Goal: Task Accomplishment & Management: Complete application form

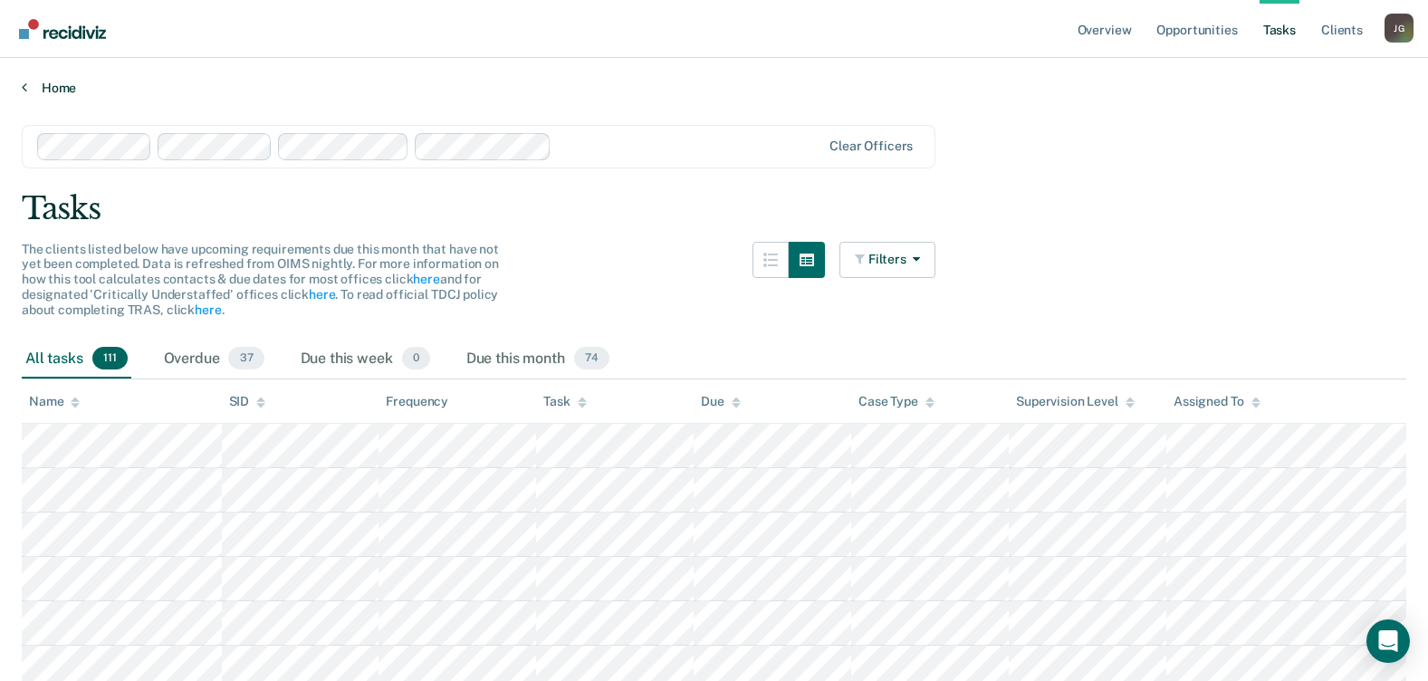
click at [68, 87] on link "Home" at bounding box center [714, 88] width 1385 height 16
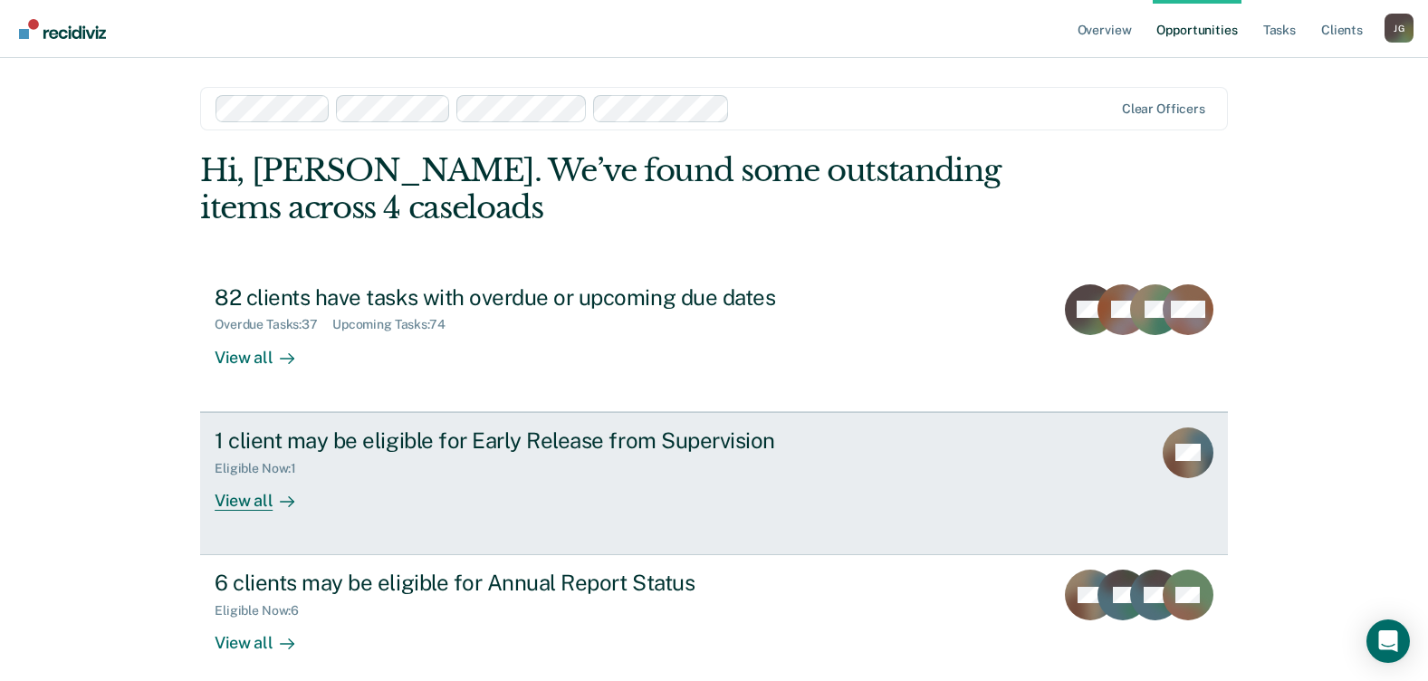
click at [739, 458] on div "Eligible Now : 1" at bounding box center [533, 465] width 636 height 23
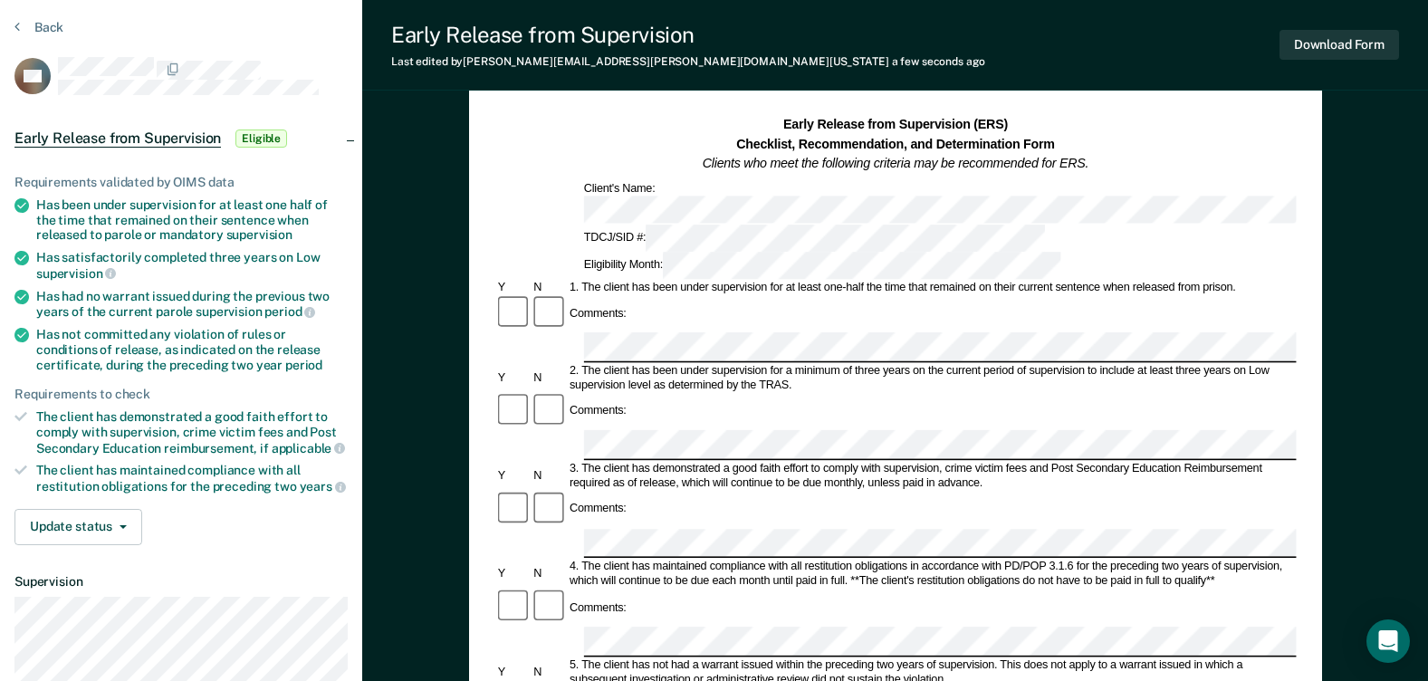
scroll to position [91, 0]
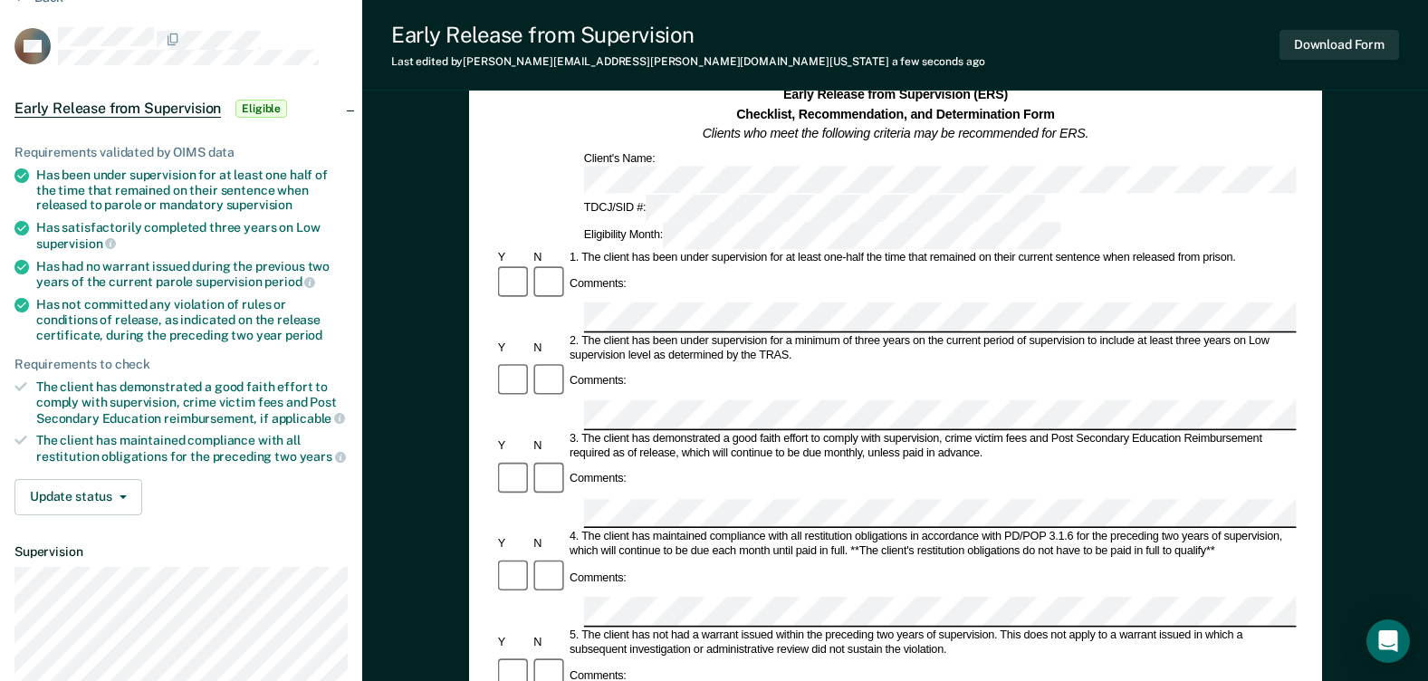
click at [1369, 352] on div "Early Release from Supervision (ERS) Checklist, Recommendation, and Determinati…" at bounding box center [895, 667] width 1066 height 1291
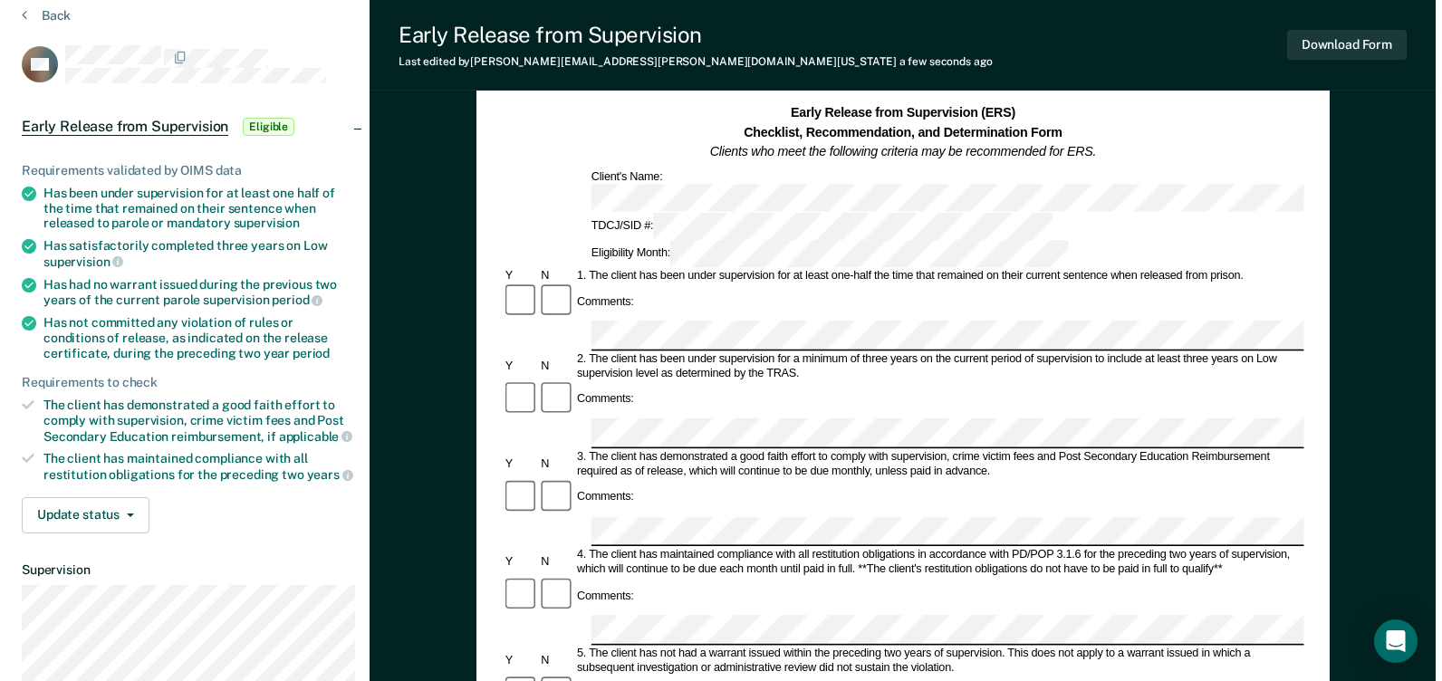
scroll to position [0, 0]
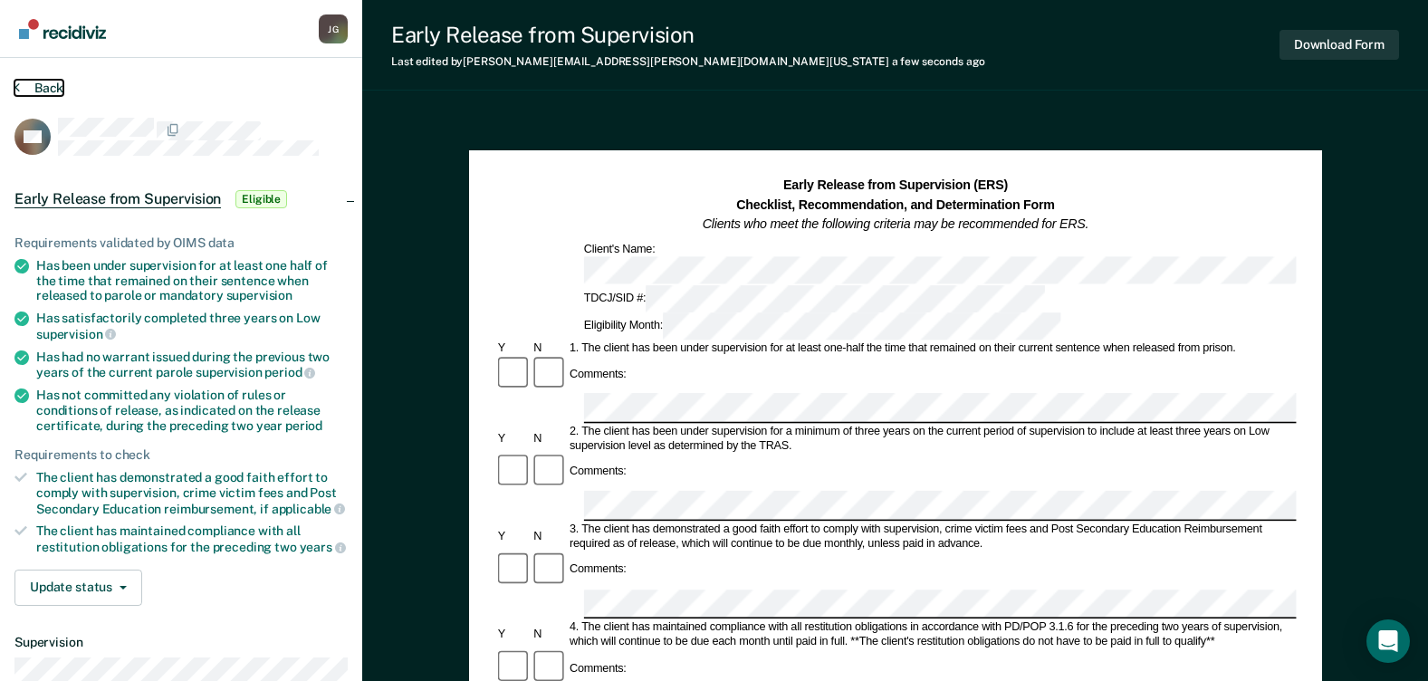
click at [48, 82] on button "Back" at bounding box center [38, 88] width 49 height 16
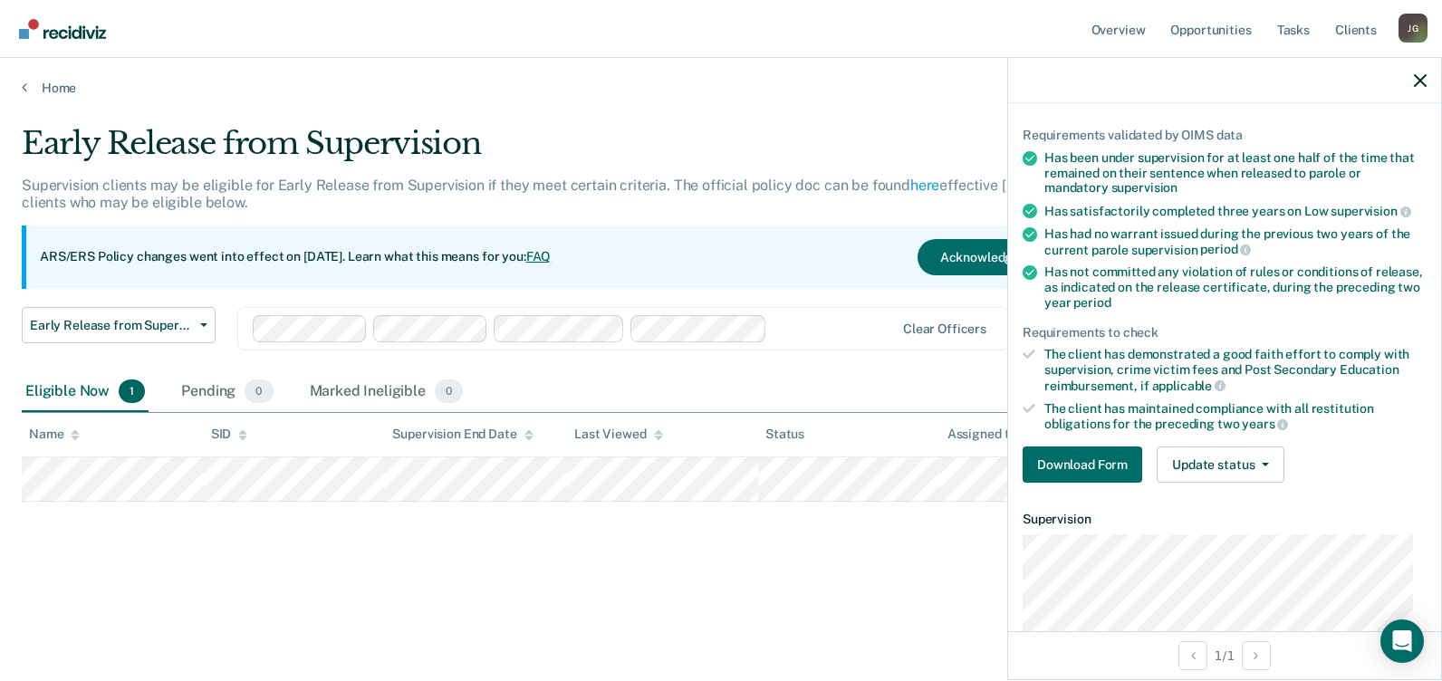
scroll to position [272, 0]
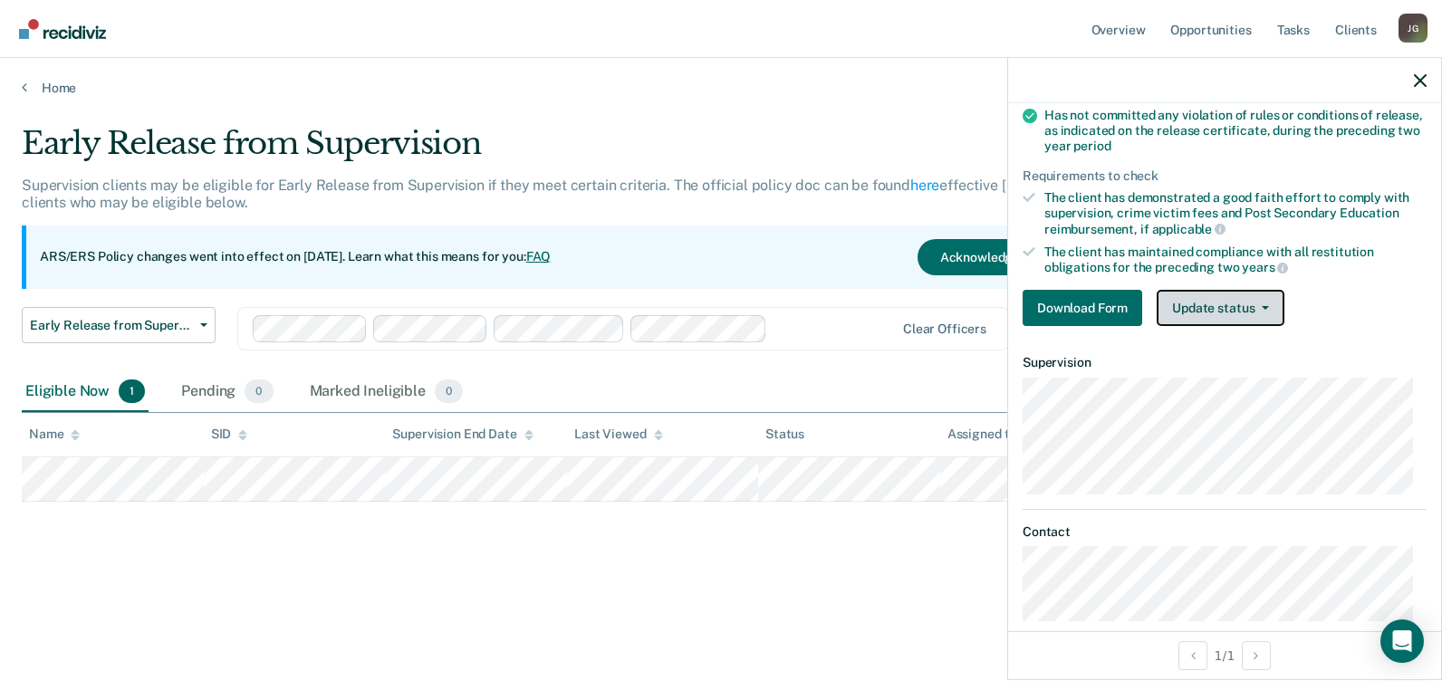
click at [1236, 308] on button "Update status" at bounding box center [1220, 308] width 128 height 36
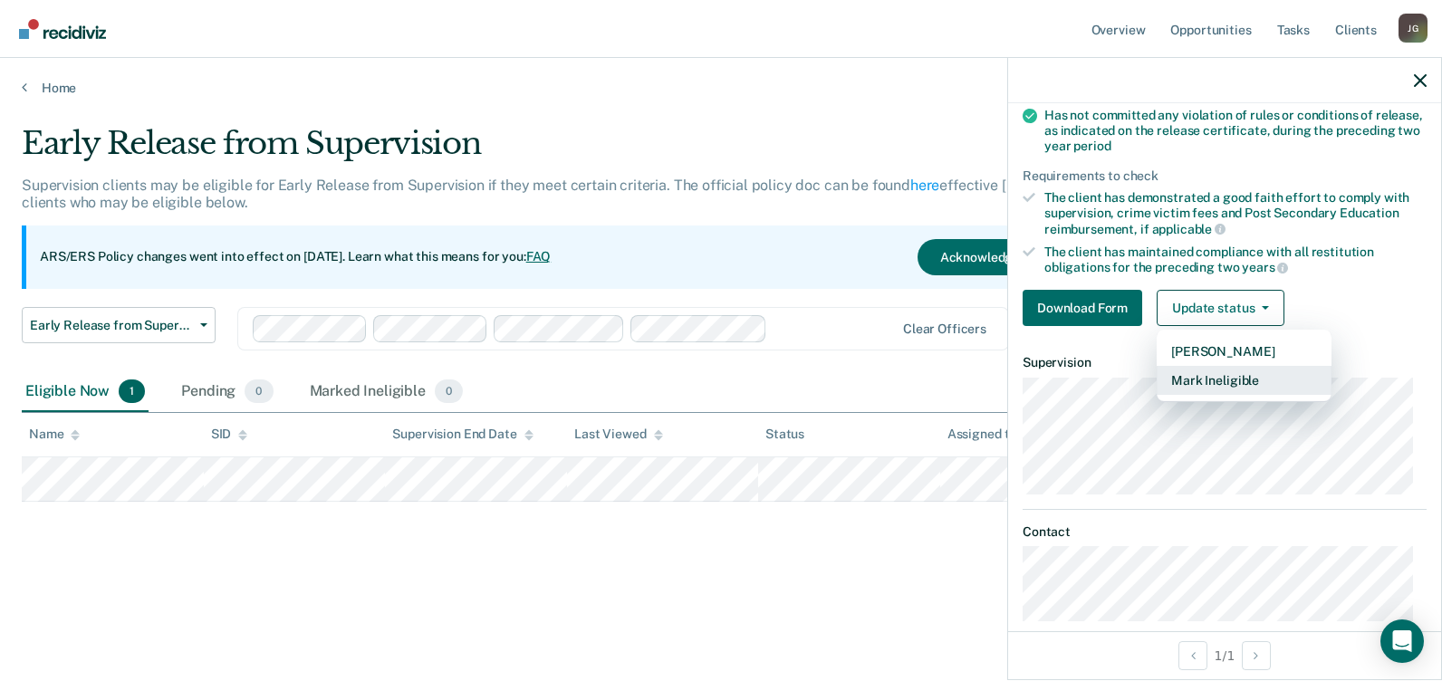
click at [1246, 376] on button "Mark Ineligible" at bounding box center [1243, 380] width 175 height 29
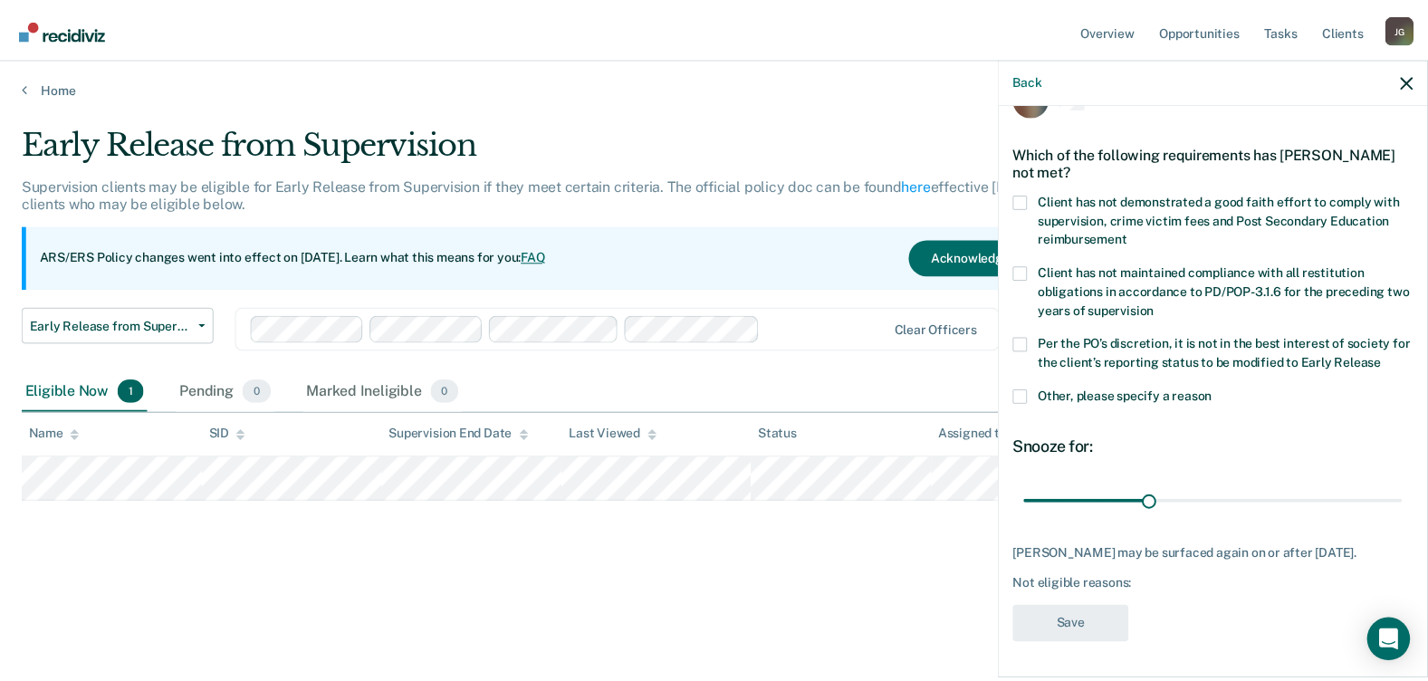
scroll to position [45, 0]
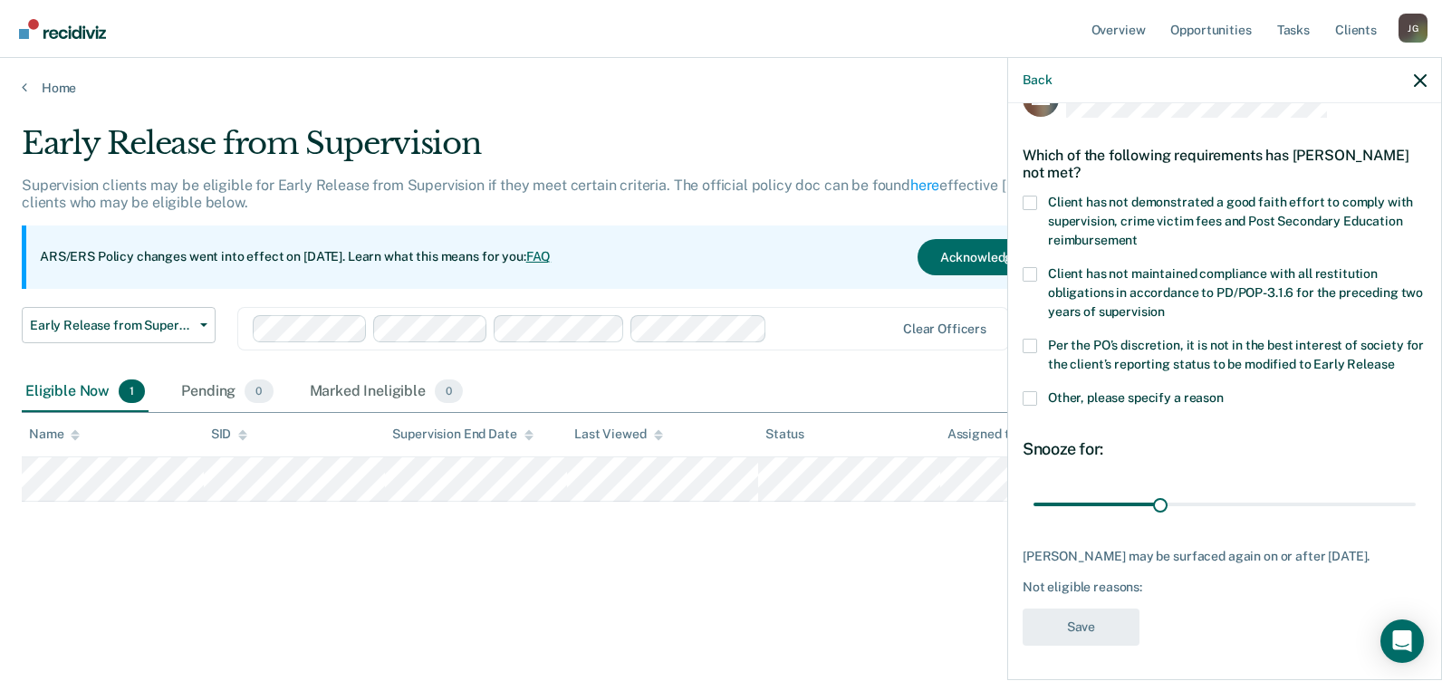
click at [1039, 272] on label "Client has not maintained compliance with all restitution obligations in accord…" at bounding box center [1224, 295] width 404 height 57
click at [1165, 305] on input "Client has not maintained compliance with all restitution obligations in accord…" at bounding box center [1165, 305] width 0 height 0
click at [1124, 619] on button "Save" at bounding box center [1080, 627] width 117 height 37
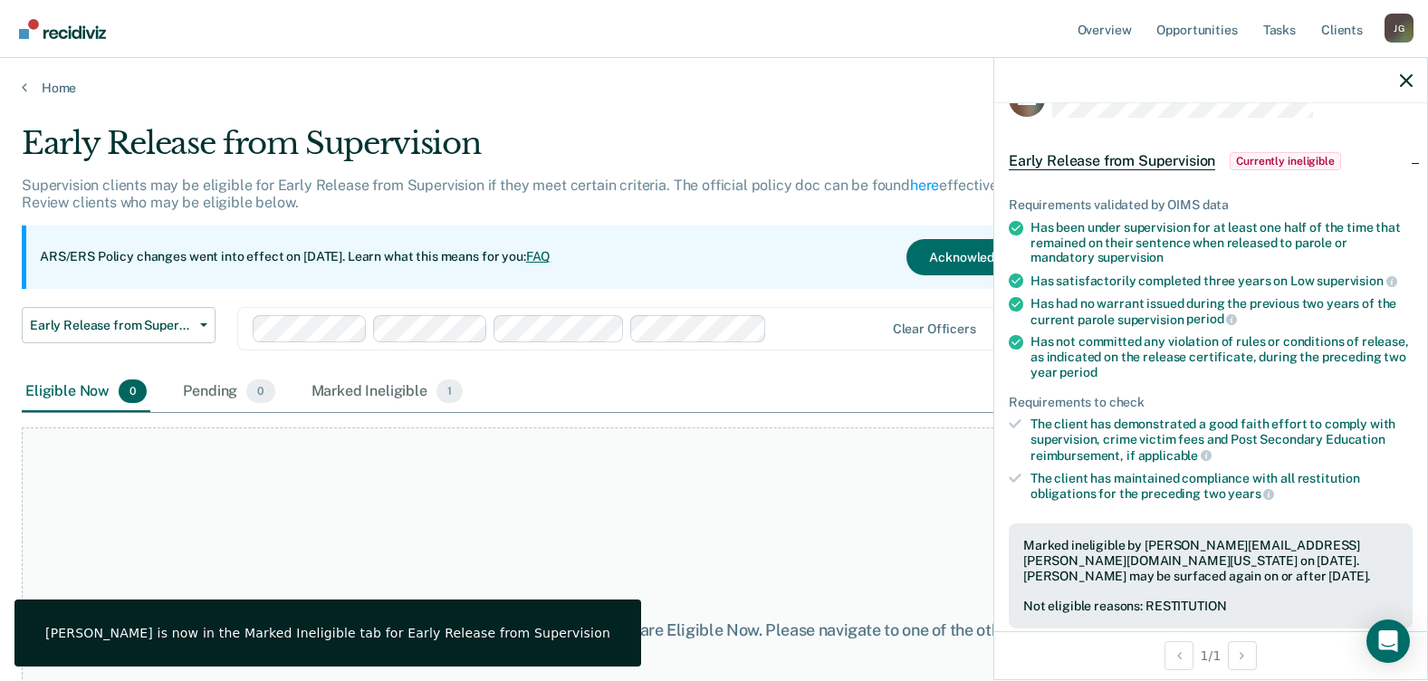
drag, startPoint x: 839, startPoint y: 545, endPoint x: 813, endPoint y: 542, distance: 25.5
click at [838, 544] on div "At this time, there are no clients who are Eligible Now. Please navigate to one…" at bounding box center [714, 630] width 1385 height 406
click at [1396, 84] on div at bounding box center [1210, 80] width 433 height 45
click at [1405, 80] on icon "button" at bounding box center [1406, 80] width 13 height 13
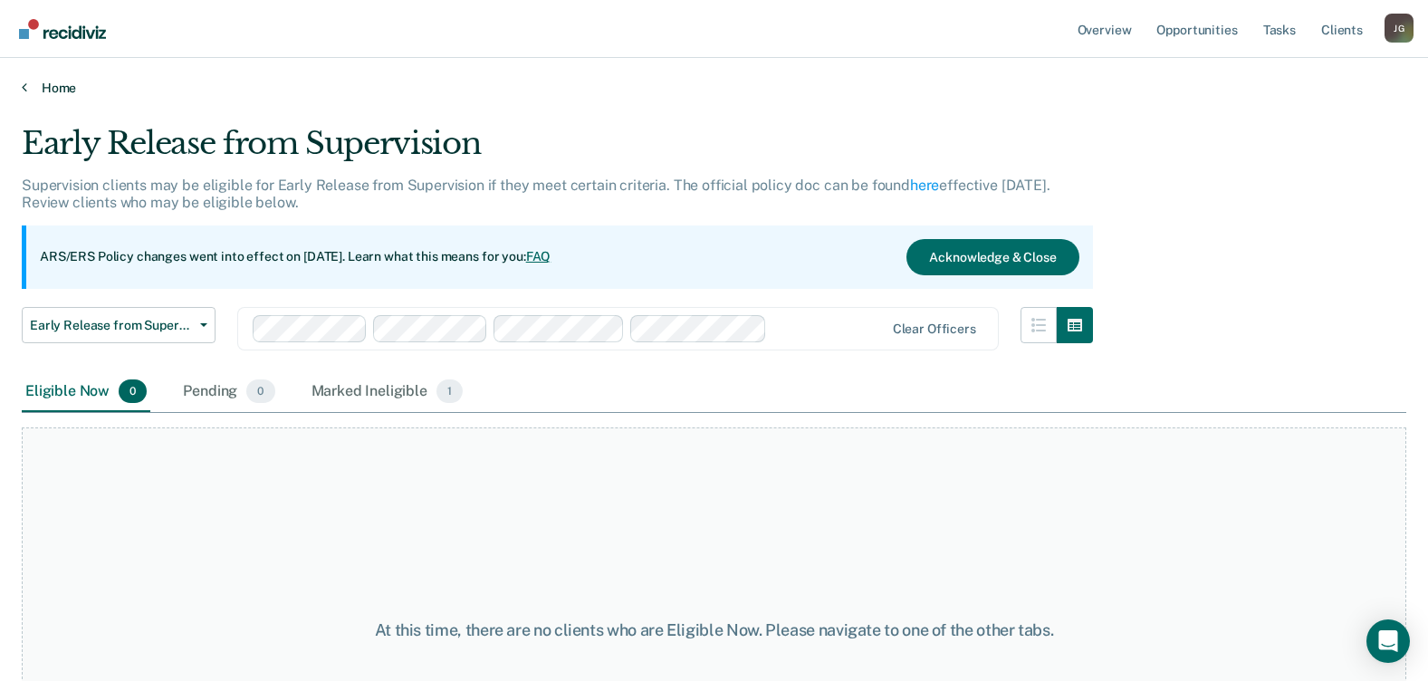
click at [56, 82] on link "Home" at bounding box center [714, 88] width 1385 height 16
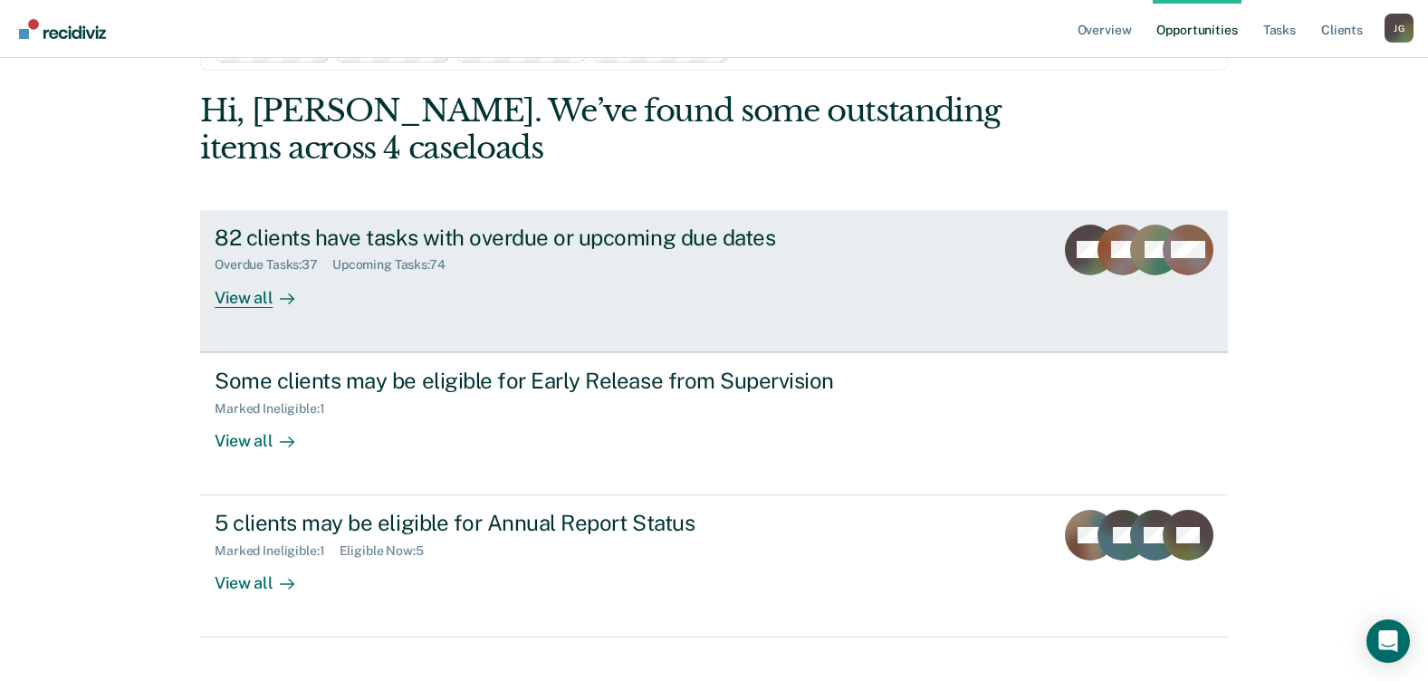
scroll to position [89, 0]
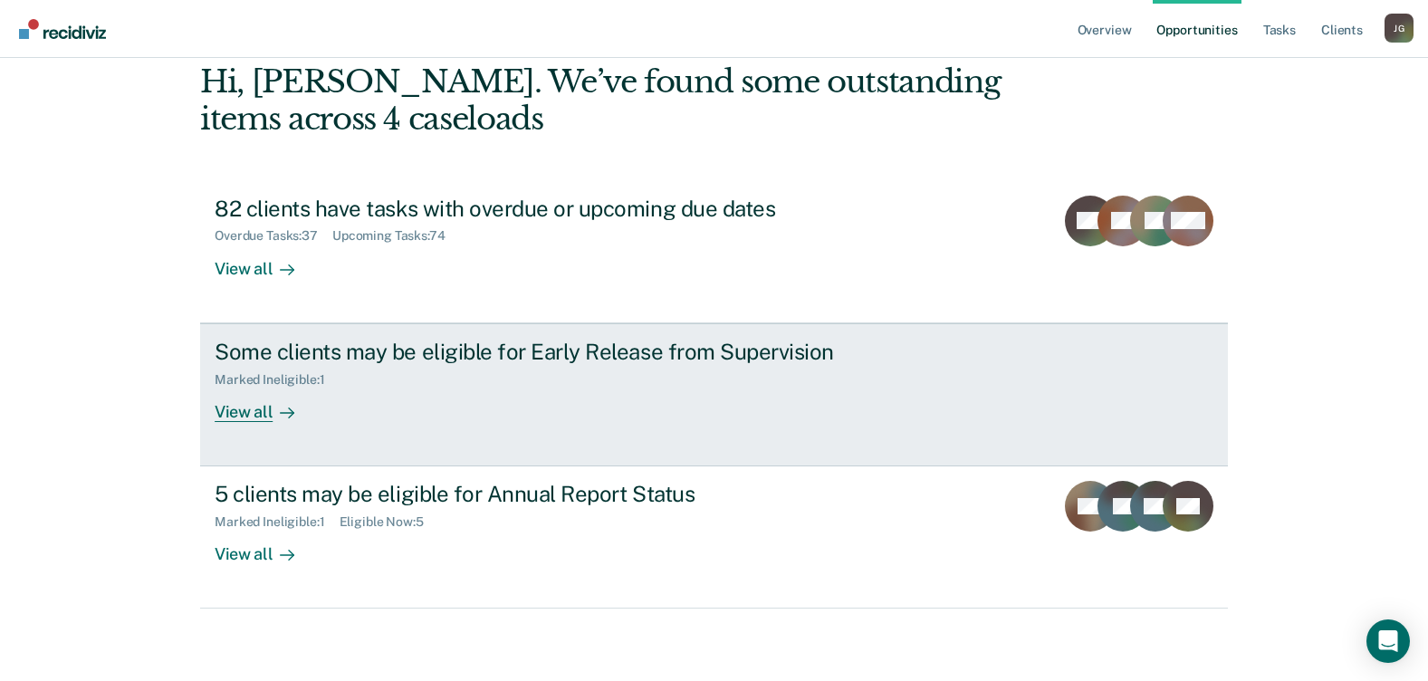
click at [521, 388] on div "Some clients may be eligible for Early Release from Supervision Marked Ineligib…" at bounding box center [554, 380] width 679 height 83
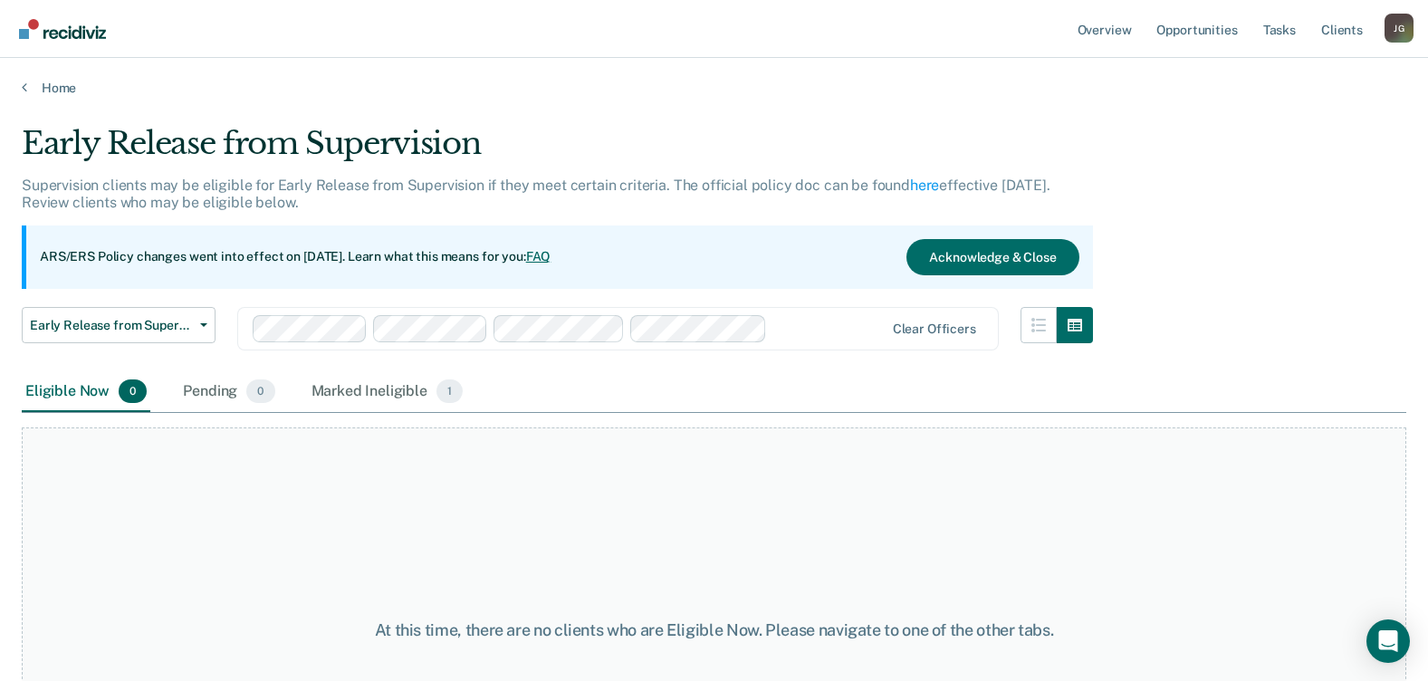
click at [57, 101] on main "Early Release from Supervision Supervision clients may be eligible for Early Re…" at bounding box center [714, 386] width 1428 height 580
click at [57, 86] on link "Home" at bounding box center [714, 88] width 1385 height 16
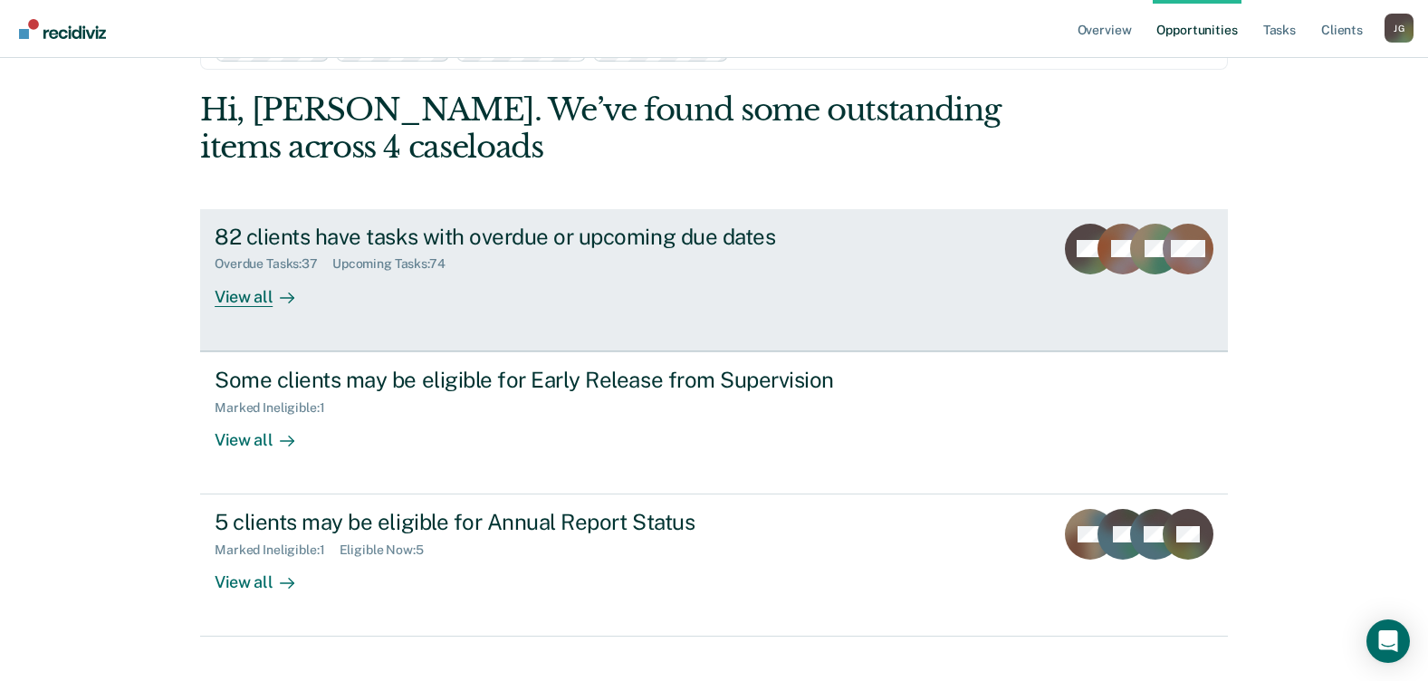
scroll to position [89, 0]
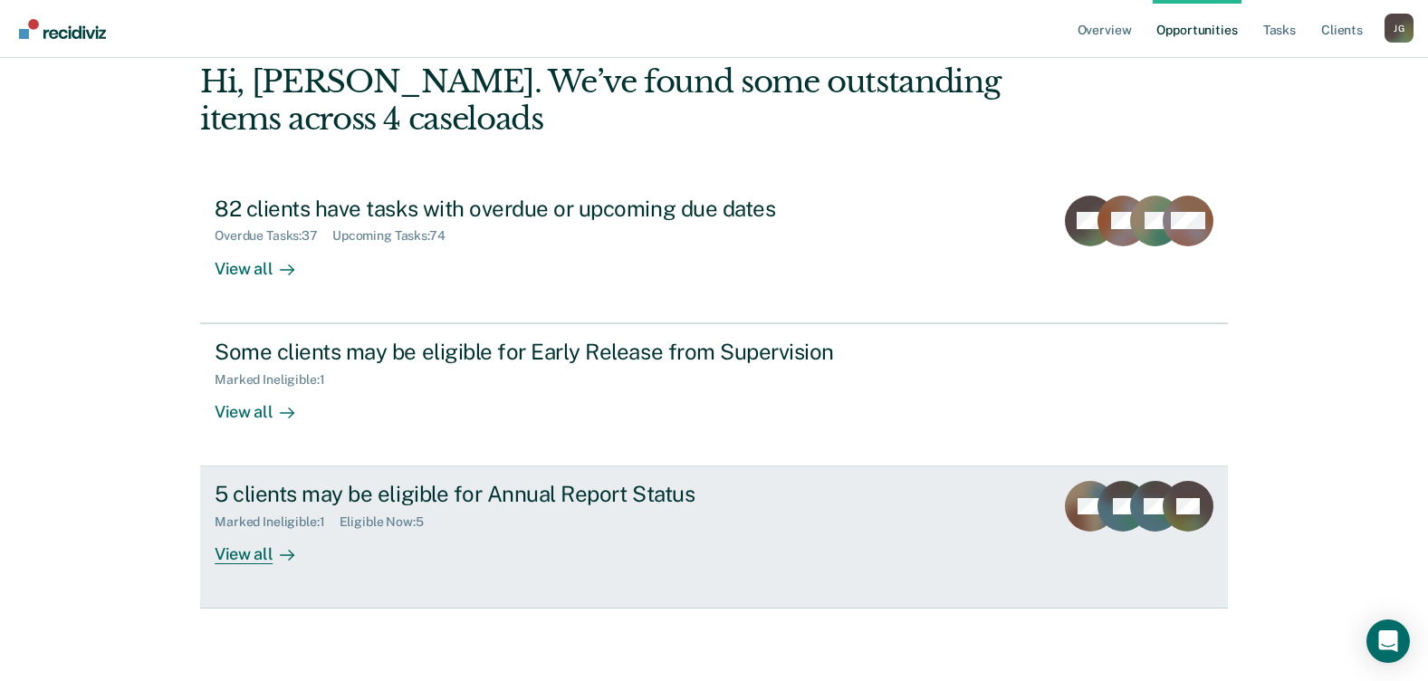
click at [565, 510] on div "Marked Ineligible : 1 Eligible Now : 5" at bounding box center [533, 518] width 636 height 23
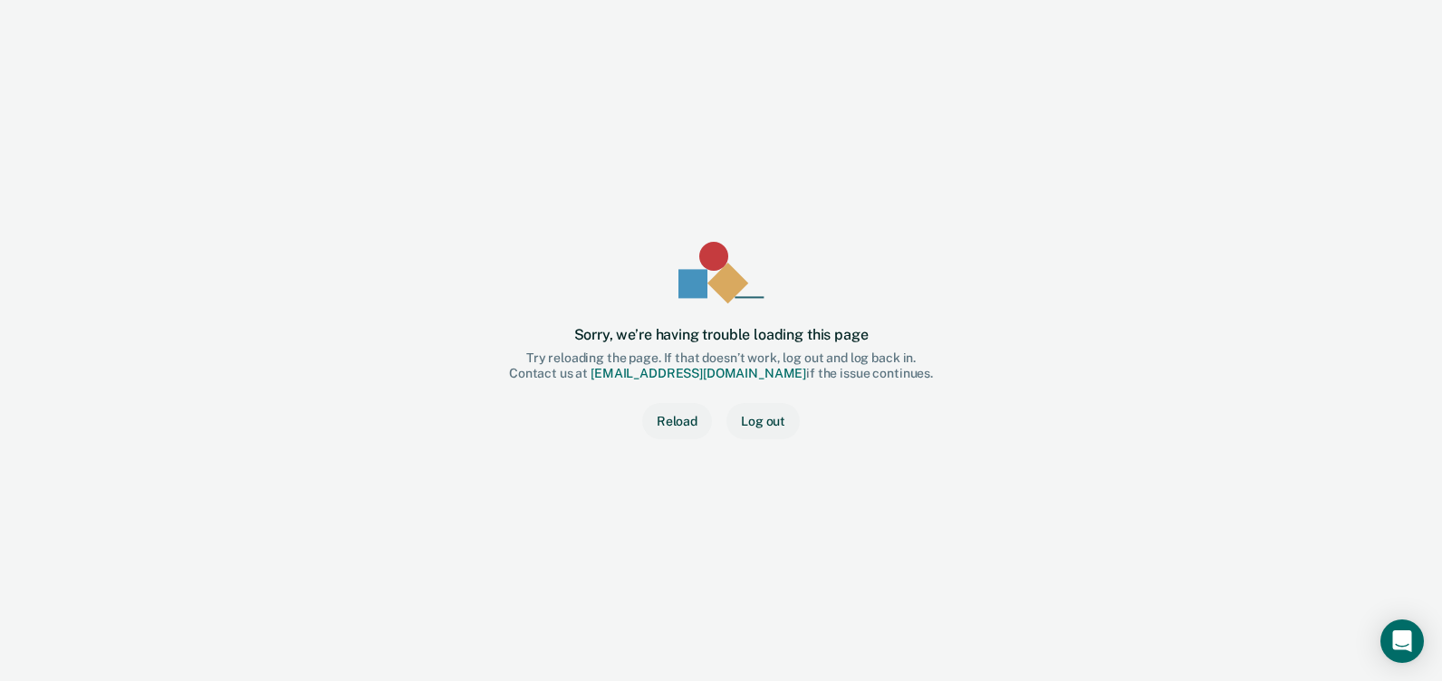
click at [1388, 45] on div "Sorry, we’re having trouble loading this page Try reloading the page. If that d…" at bounding box center [721, 340] width 1384 height 623
click at [665, 415] on button "Reload" at bounding box center [677, 421] width 70 height 36
